Goal: Task Accomplishment & Management: Complete application form

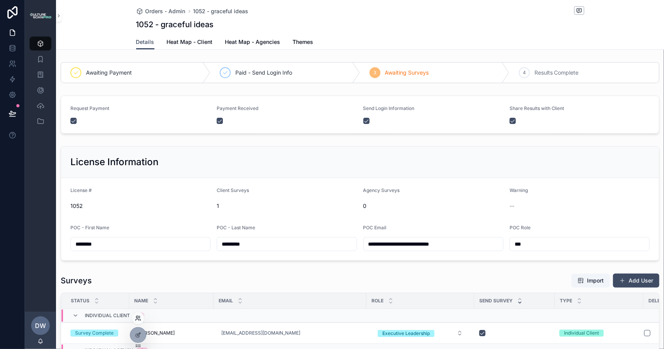
click at [136, 320] on icon at bounding box center [138, 319] width 6 height 6
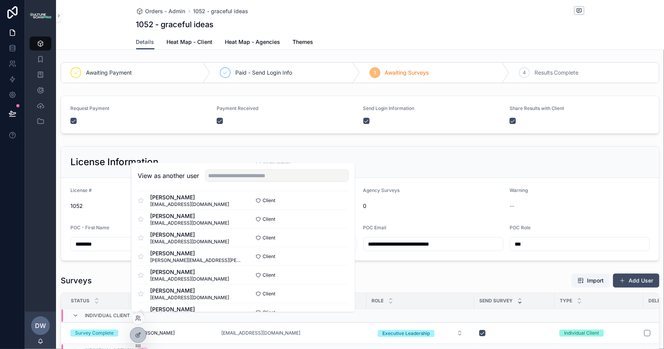
scroll to position [234, 0]
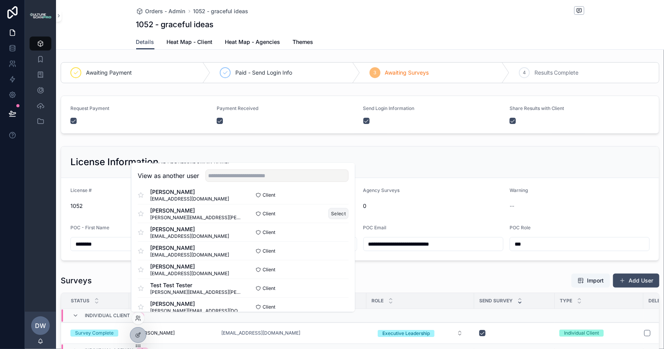
click at [330, 211] on button "Select" at bounding box center [338, 213] width 20 height 11
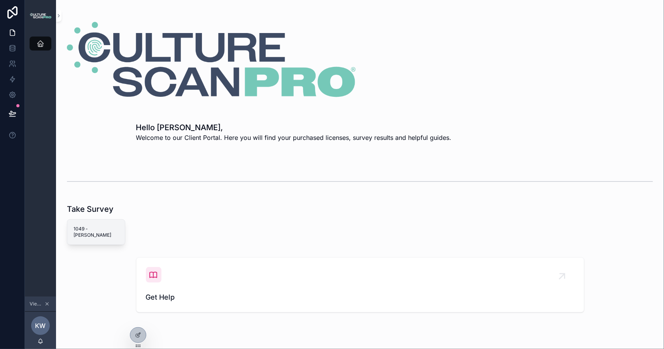
click at [102, 230] on span "1049 - [PERSON_NAME]" at bounding box center [96, 232] width 45 height 12
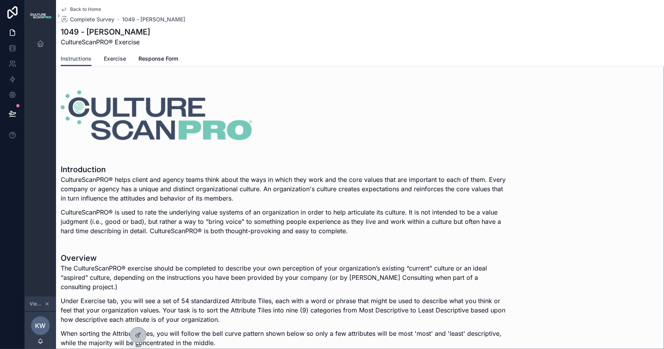
click at [118, 59] on span "Exercise" at bounding box center [115, 59] width 22 height 8
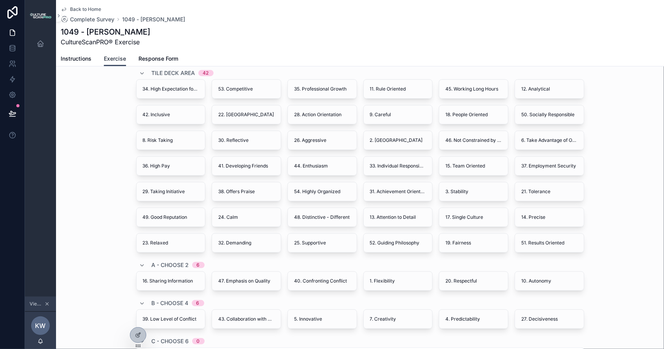
scroll to position [104, 0]
click at [58, 15] on icon "scrollable content" at bounding box center [58, 16] width 5 height 6
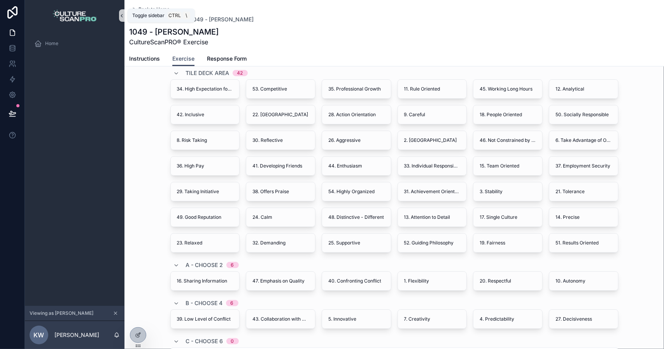
click at [121, 15] on icon "scrollable content" at bounding box center [121, 16] width 5 height 6
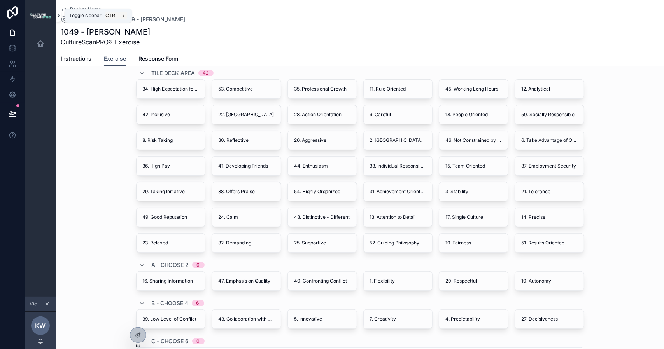
click at [57, 14] on icon "scrollable content" at bounding box center [58, 16] width 5 height 6
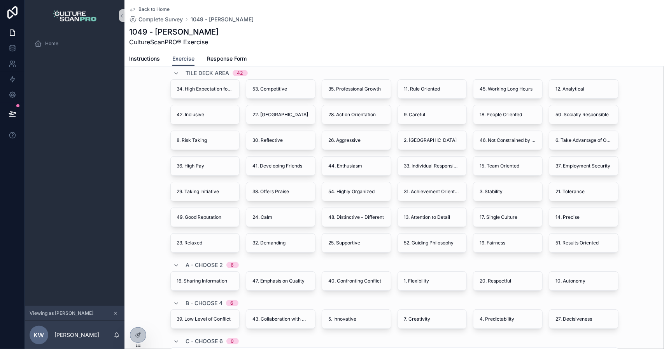
click at [57, 14] on img "scrollable content" at bounding box center [75, 15] width 44 height 12
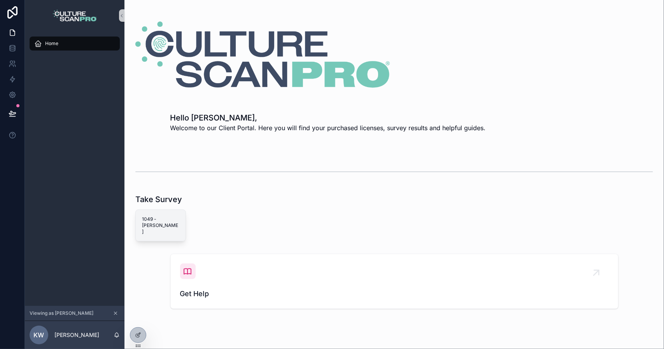
click at [157, 218] on span "1049 - [PERSON_NAME]" at bounding box center [160, 225] width 37 height 19
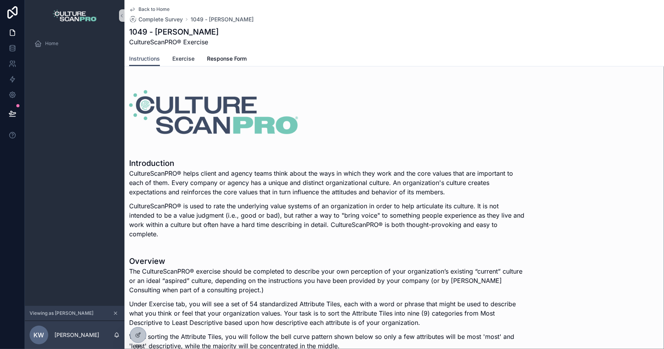
click at [182, 59] on span "Exercise" at bounding box center [183, 59] width 22 height 8
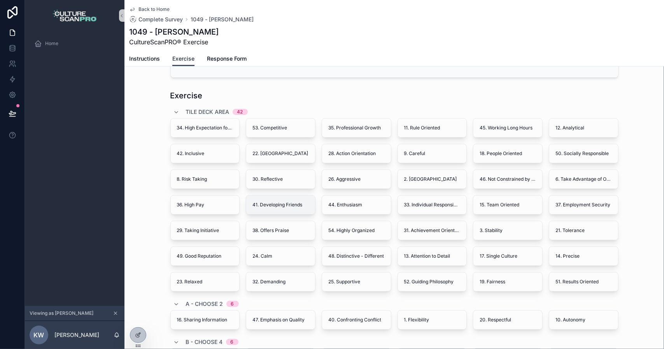
scroll to position [78, 0]
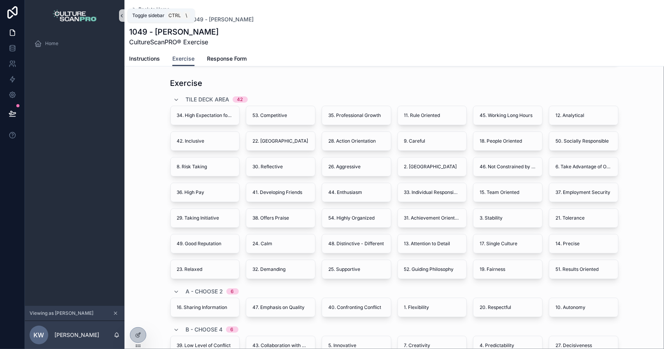
click at [120, 17] on icon "scrollable content" at bounding box center [121, 16] width 5 height 6
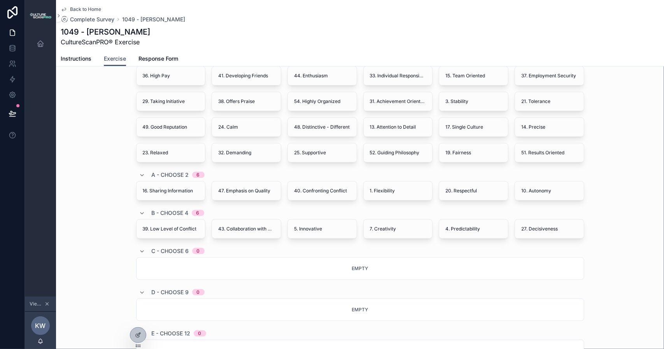
scroll to position [39, 0]
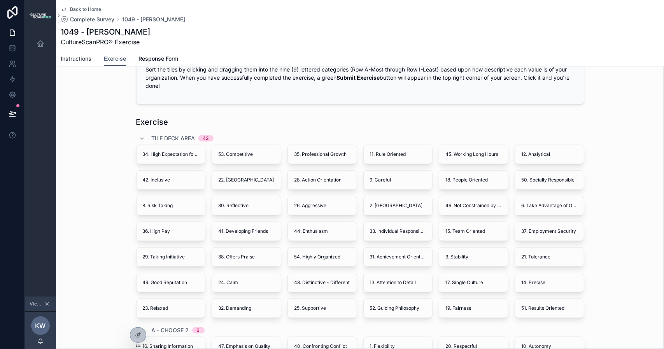
click at [79, 61] on span "Instructions" at bounding box center [76, 59] width 31 height 8
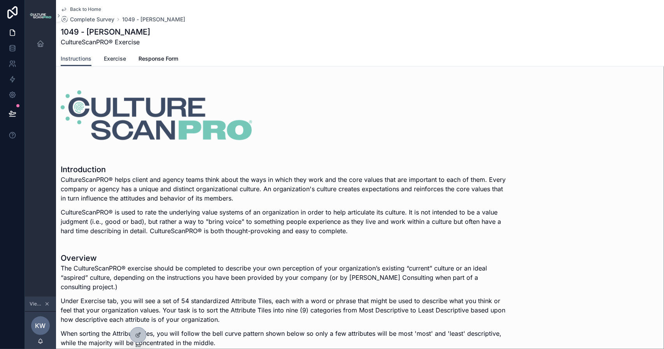
click at [111, 58] on span "Exercise" at bounding box center [115, 59] width 22 height 8
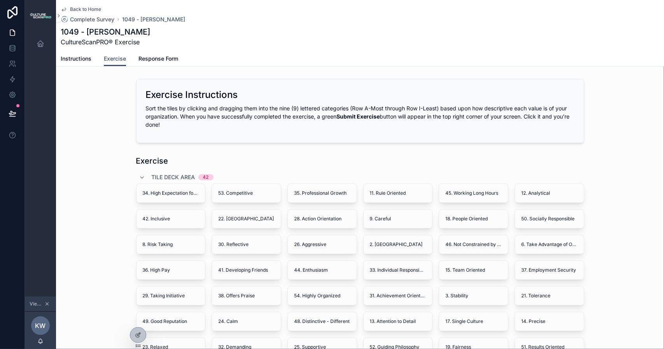
click at [84, 60] on span "Instructions" at bounding box center [76, 59] width 31 height 8
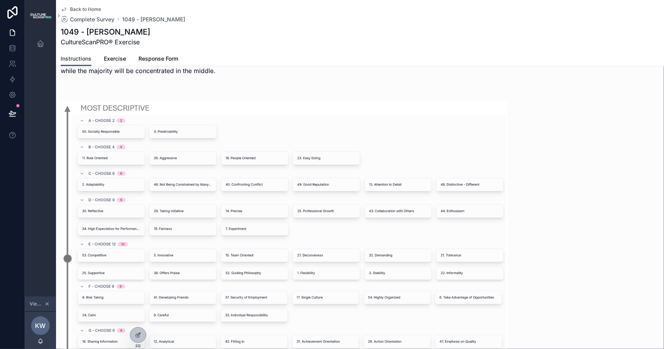
scroll to position [78, 0]
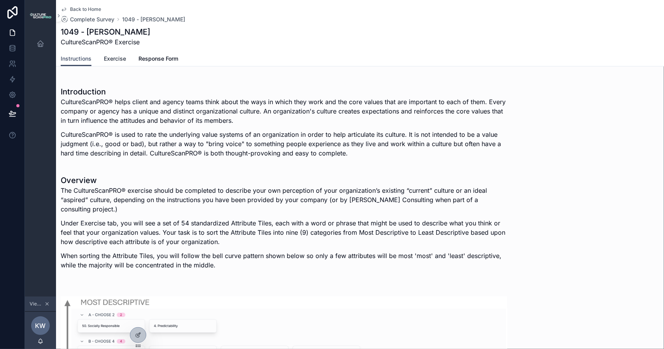
click at [115, 59] on span "Exercise" at bounding box center [115, 59] width 22 height 8
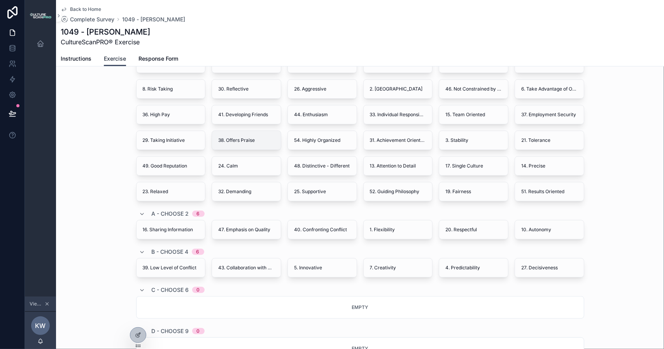
scroll to position [117, 0]
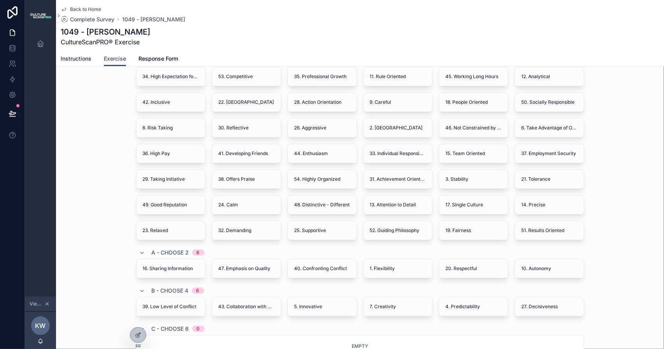
click at [76, 60] on span "Instructions" at bounding box center [76, 59] width 31 height 8
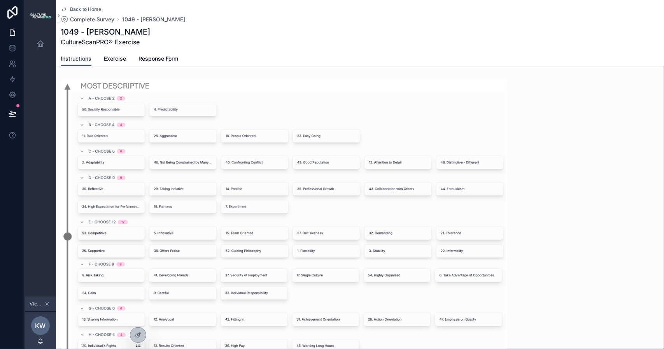
scroll to position [311, 0]
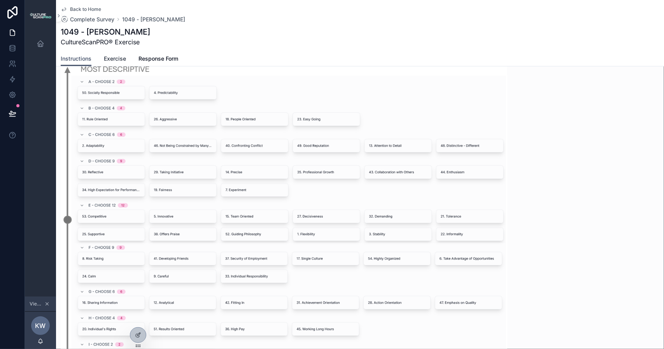
click at [118, 59] on span "Exercise" at bounding box center [115, 59] width 22 height 8
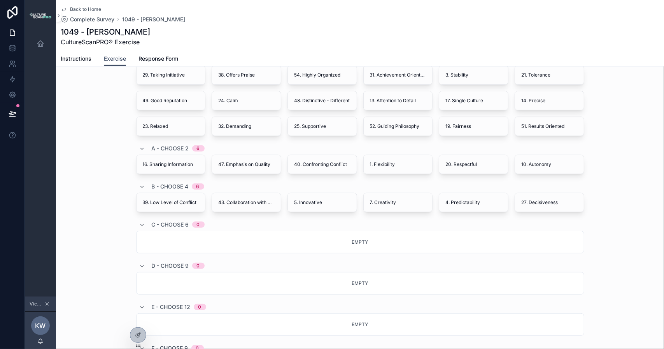
scroll to position [234, 0]
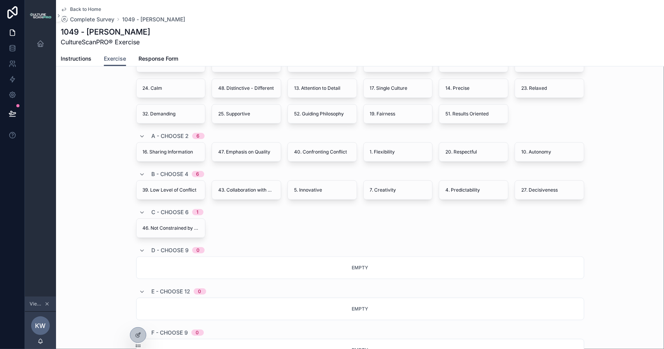
click at [173, 268] on div "Empty" at bounding box center [360, 268] width 448 height 23
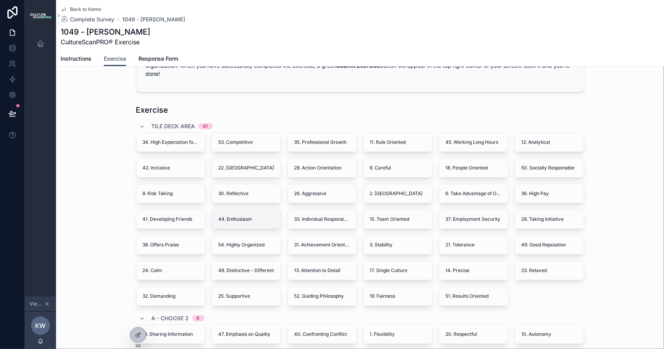
scroll to position [0, 0]
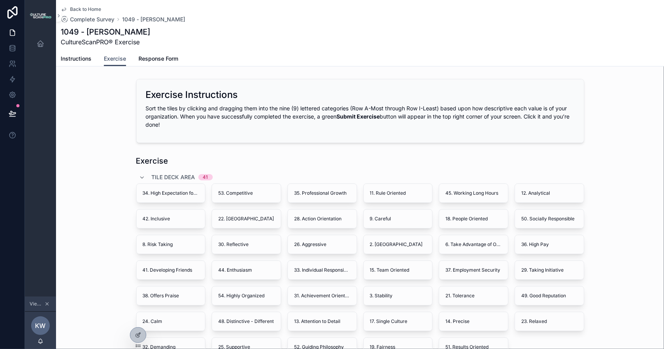
click at [270, 133] on div "Sort the tiles by clicking and dragging them into the nine (9) lettered categor…" at bounding box center [360, 118] width 429 height 29
click at [138, 337] on icon at bounding box center [138, 335] width 6 height 6
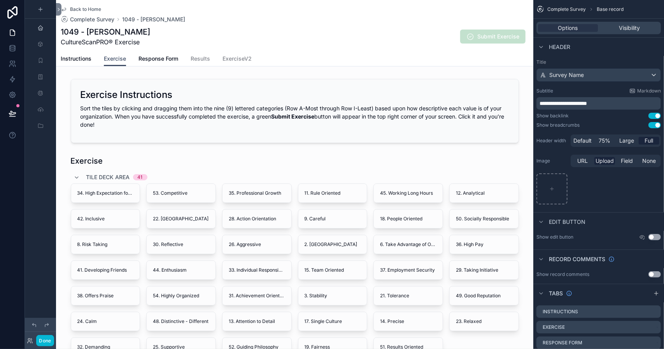
click at [651, 140] on span "Full" at bounding box center [649, 141] width 9 height 8
click at [582, 142] on span "Default" at bounding box center [583, 141] width 18 height 8
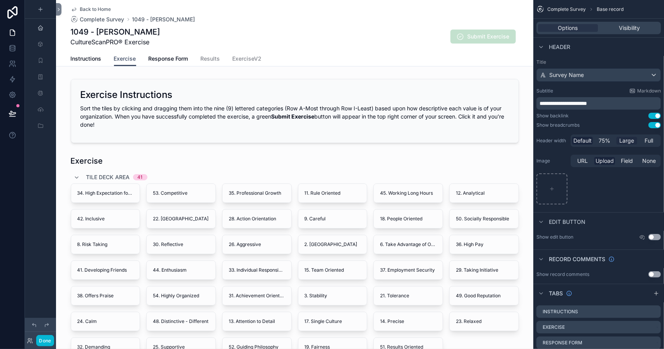
click at [632, 141] on span "Large" at bounding box center [627, 141] width 15 height 8
click at [648, 138] on span "Full" at bounding box center [649, 141] width 9 height 8
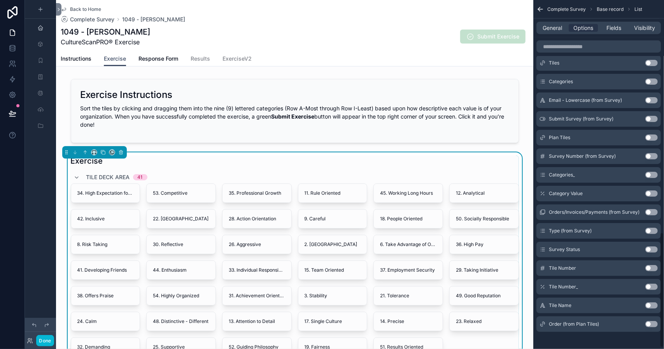
scroll to position [711, 0]
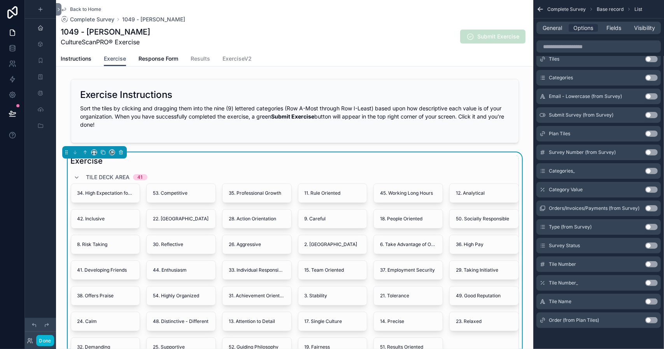
click at [597, 300] on div "Tile Name Use setting" at bounding box center [599, 302] width 125 height 16
click at [94, 152] on icon "scrollable content" at bounding box center [93, 152] width 5 height 5
click at [112, 253] on span "Full width" at bounding box center [110, 255] width 24 height 9
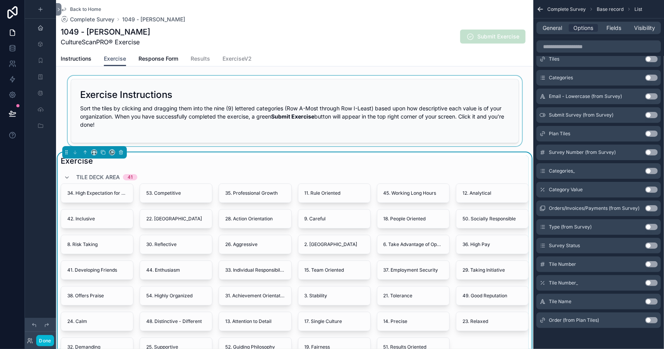
click at [156, 131] on div "scrollable content" at bounding box center [295, 111] width 478 height 70
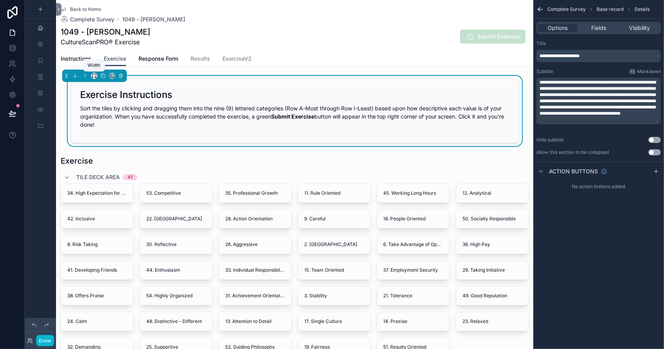
click at [93, 75] on icon "scrollable content" at bounding box center [93, 75] width 5 height 5
click at [108, 177] on span "Full width" at bounding box center [110, 178] width 24 height 9
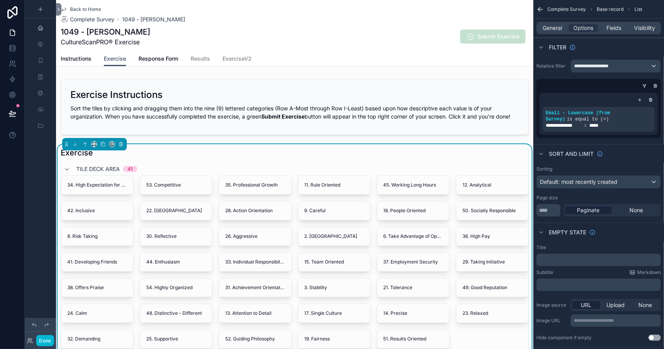
click at [285, 60] on div "Instructions Exercise Response Form Results ExerciseV2" at bounding box center [295, 58] width 468 height 15
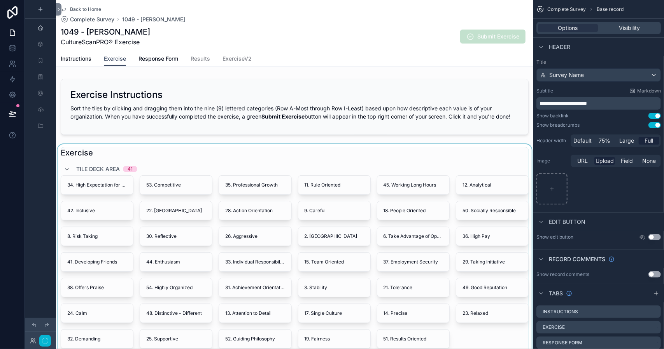
click at [236, 41] on div "1049 - [PERSON_NAME] CultureScanPRO® Exercise Submit Exercise" at bounding box center [295, 36] width 468 height 20
click at [44, 341] on button "Done" at bounding box center [45, 340] width 18 height 11
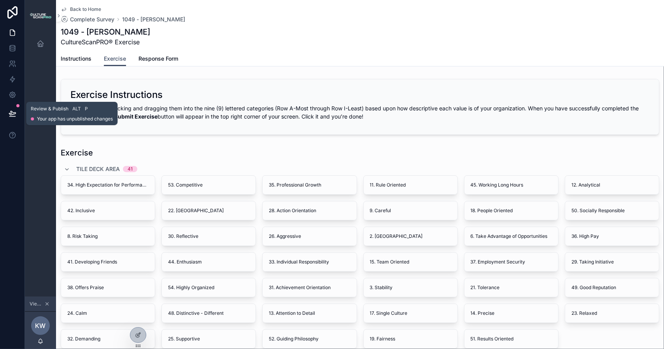
click at [13, 114] on icon at bounding box center [12, 113] width 7 height 4
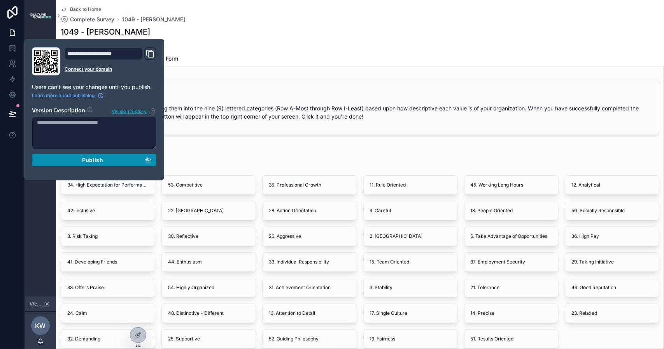
click at [84, 156] on button "Publish" at bounding box center [94, 160] width 125 height 12
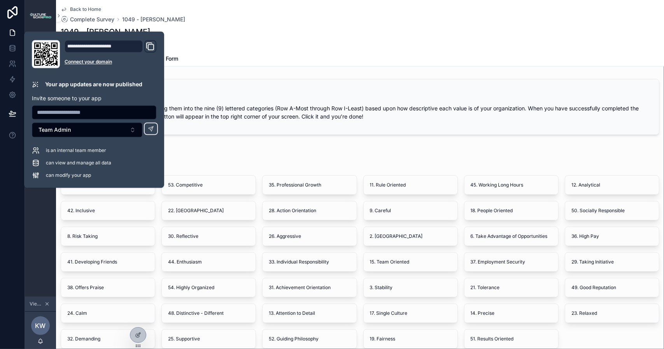
click at [214, 56] on div "Instructions Exercise Response Form" at bounding box center [360, 58] width 599 height 15
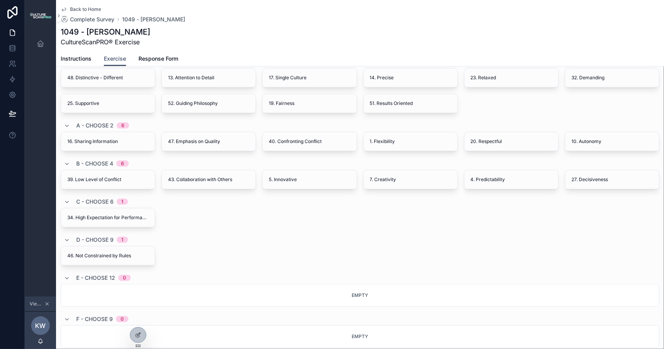
scroll to position [247, 0]
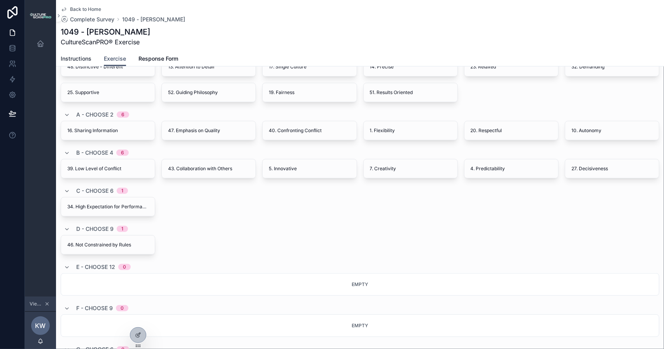
click at [81, 58] on span "Instructions" at bounding box center [76, 59] width 31 height 8
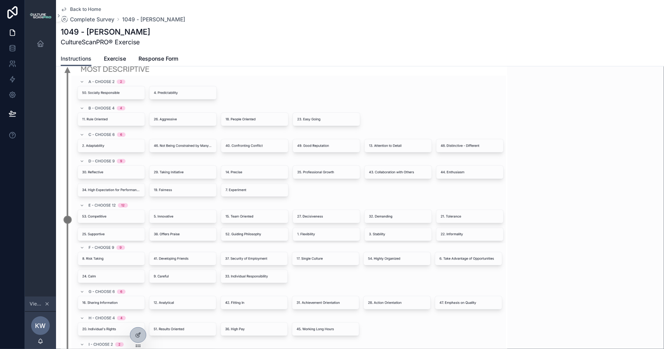
scroll to position [389, 0]
